Goal: Task Accomplishment & Management: Use online tool/utility

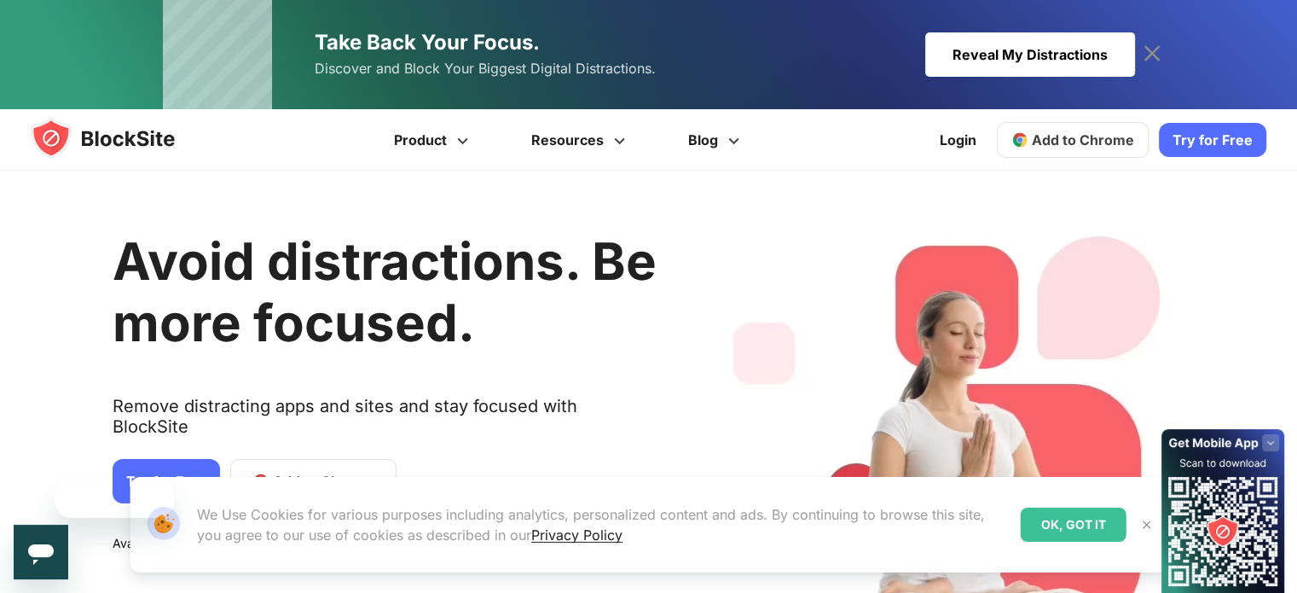
click at [1110, 139] on span "Add to Chrome" at bounding box center [1083, 139] width 102 height 17
